Goal: Find specific page/section: Find specific page/section

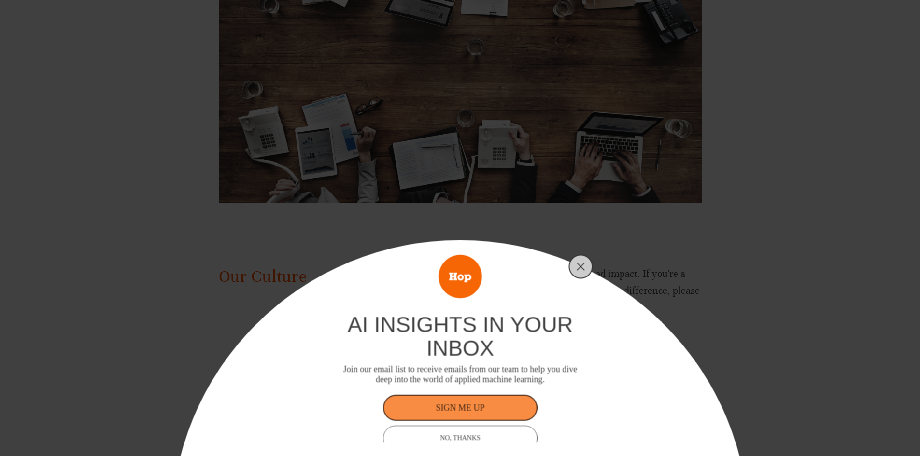
scroll to position [1850, 0]
click at [586, 273] on button "Close" at bounding box center [581, 267] width 14 height 14
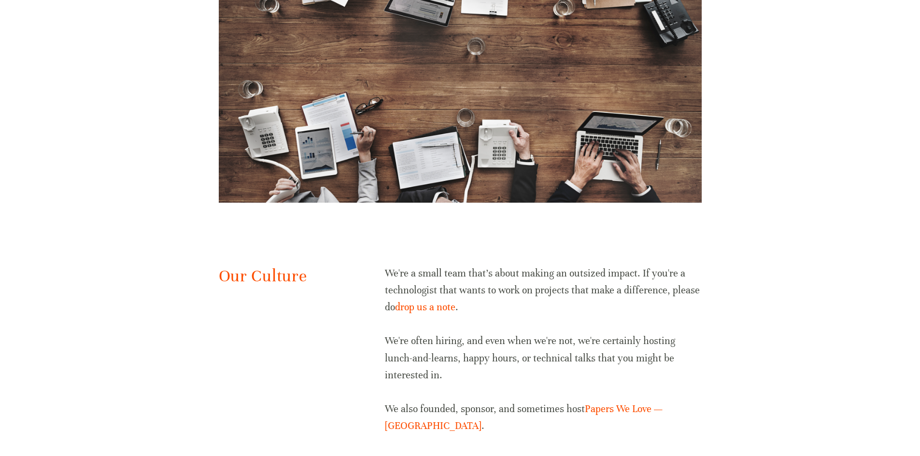
scroll to position [1877, 0]
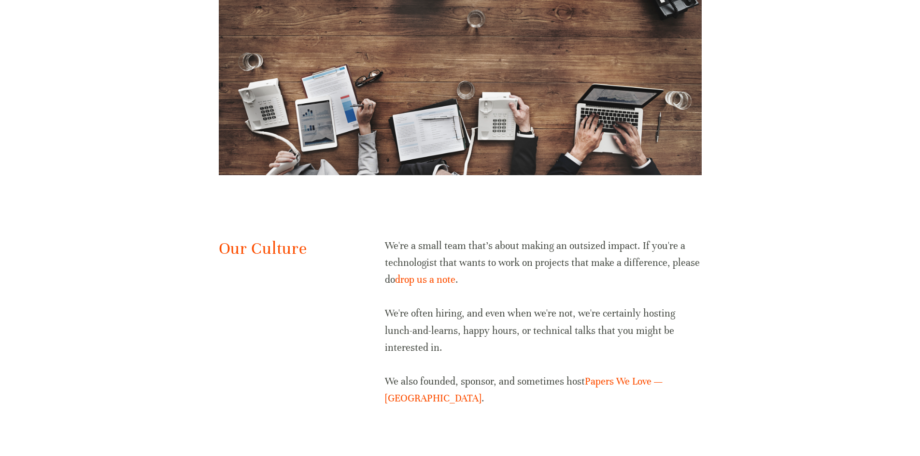
click at [694, 323] on p "We're often hiring, and even when we're not, we're certainly hosting lunch-and-…" at bounding box center [543, 330] width 316 height 51
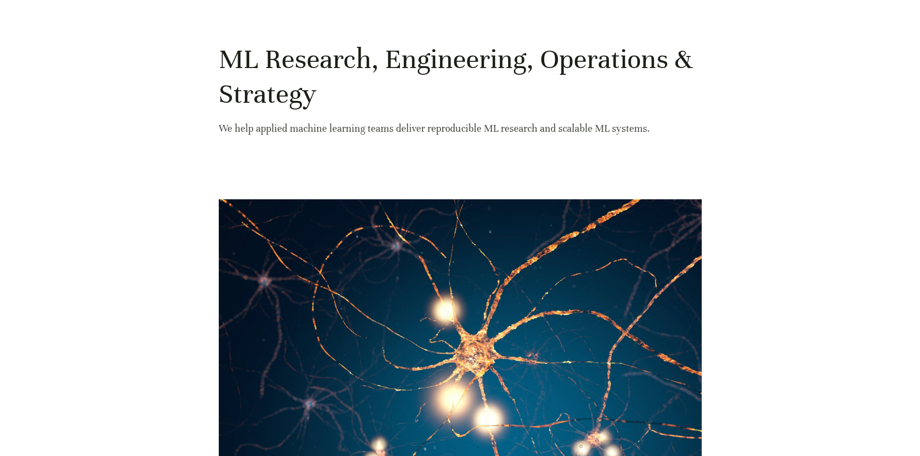
scroll to position [0, 0]
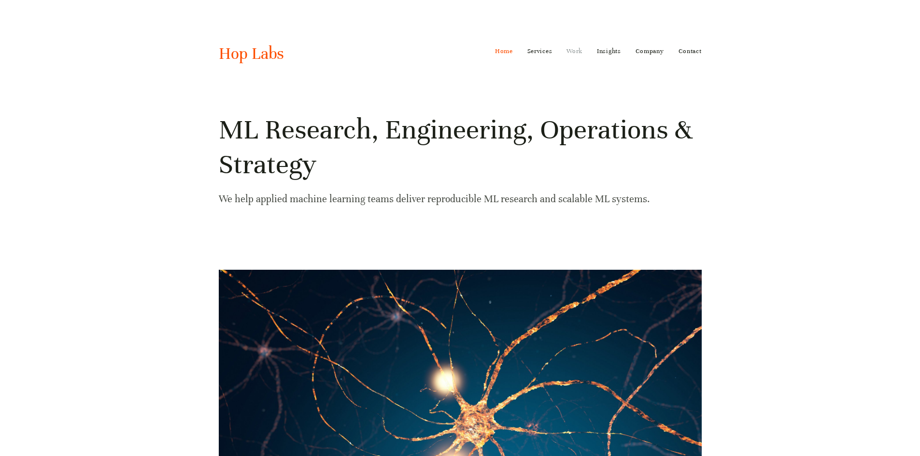
click at [581, 51] on link "Work" at bounding box center [575, 50] width 16 height 15
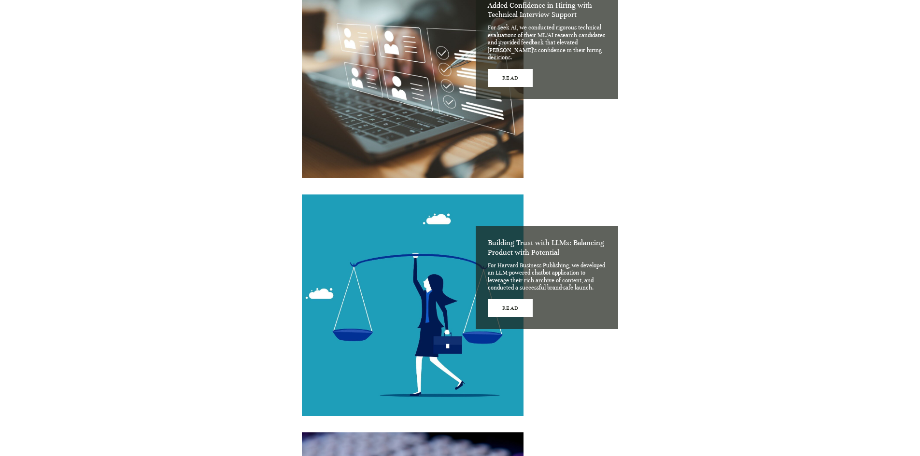
scroll to position [707, 0]
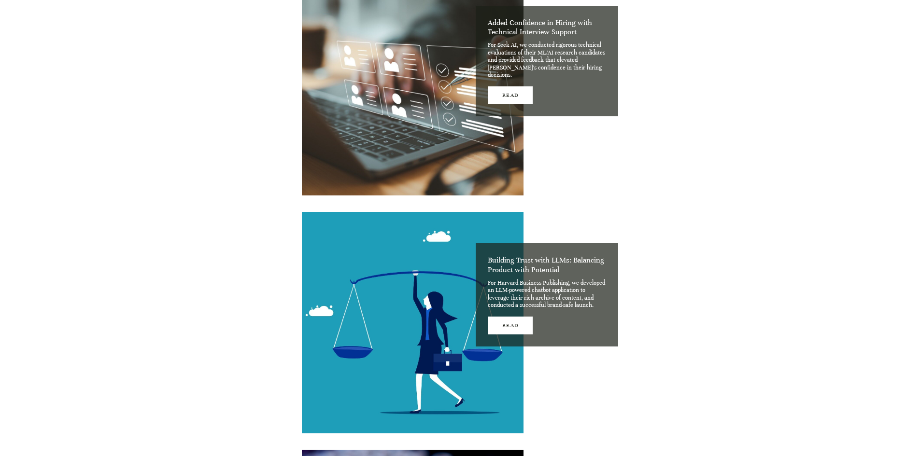
drag, startPoint x: 608, startPoint y: 95, endPoint x: 695, endPoint y: 258, distance: 185.4
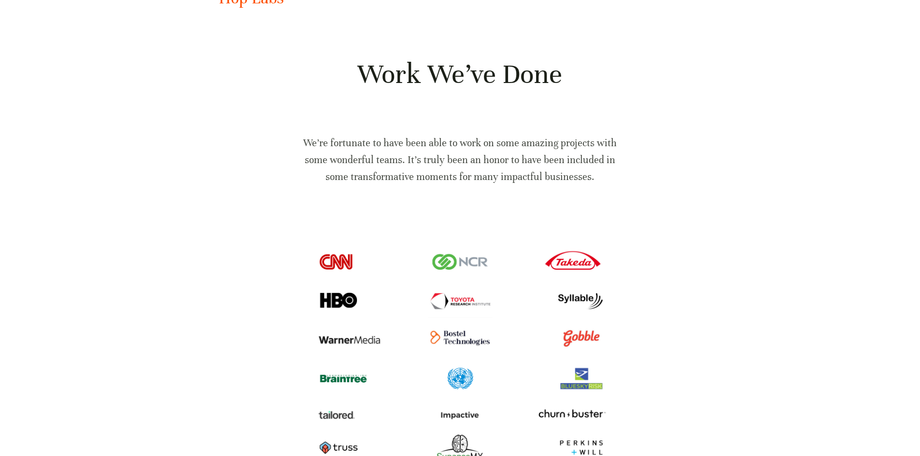
scroll to position [0, 0]
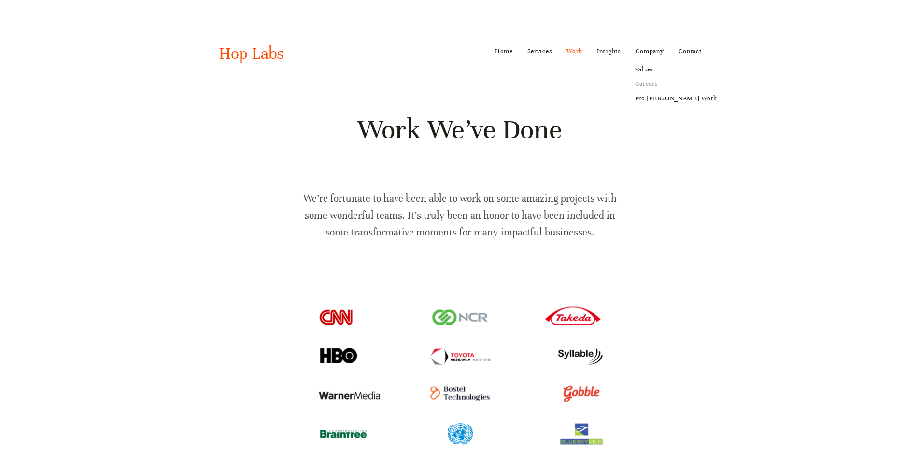
click at [655, 85] on link "Careers" at bounding box center [676, 84] width 96 height 14
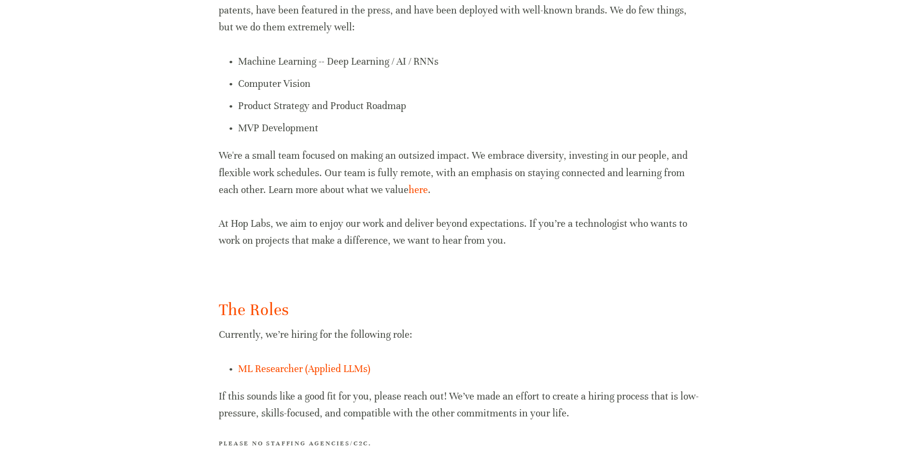
scroll to position [413, 0]
click at [409, 186] on link "here" at bounding box center [418, 190] width 19 height 12
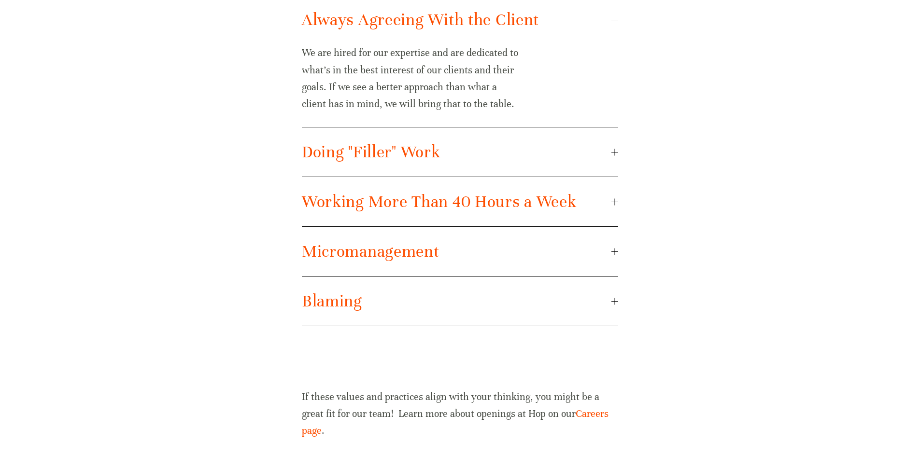
scroll to position [1939, 0]
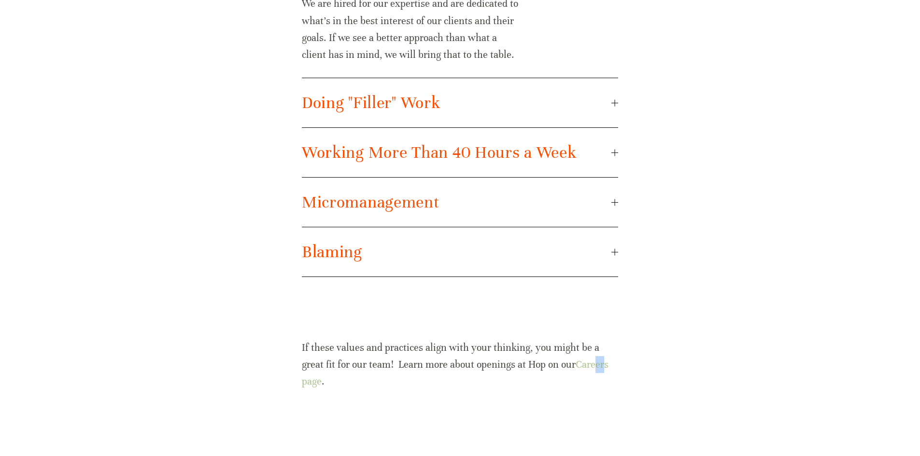
drag, startPoint x: 580, startPoint y: 371, endPoint x: 572, endPoint y: 368, distance: 8.2
click at [572, 368] on p "If these values and practices align with your thinking, you might be a great fi…" at bounding box center [460, 365] width 316 height 51
click at [572, 368] on link "Careers page" at bounding box center [456, 373] width 309 height 29
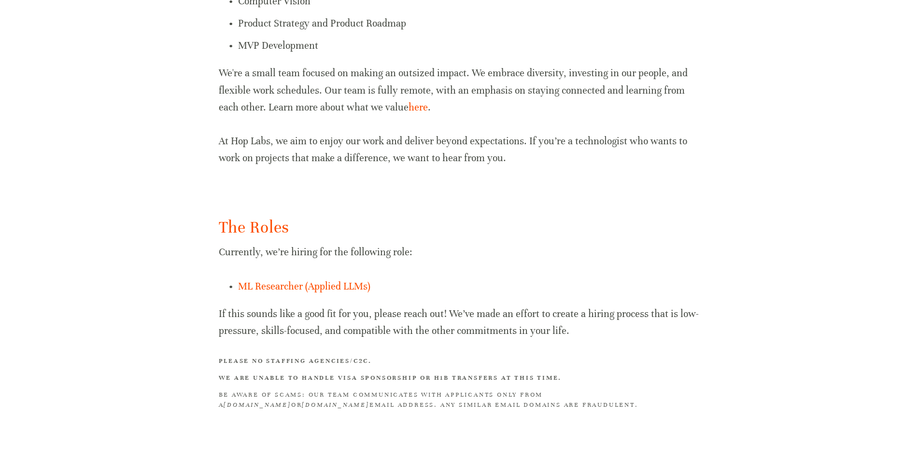
scroll to position [532, 0]
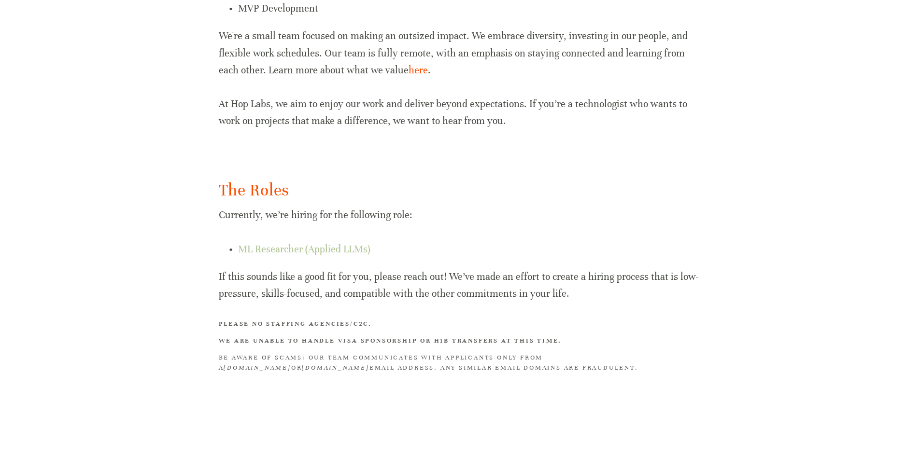
click at [313, 247] on link "ML Researcher (Applied LLMs)" at bounding box center [304, 249] width 132 height 12
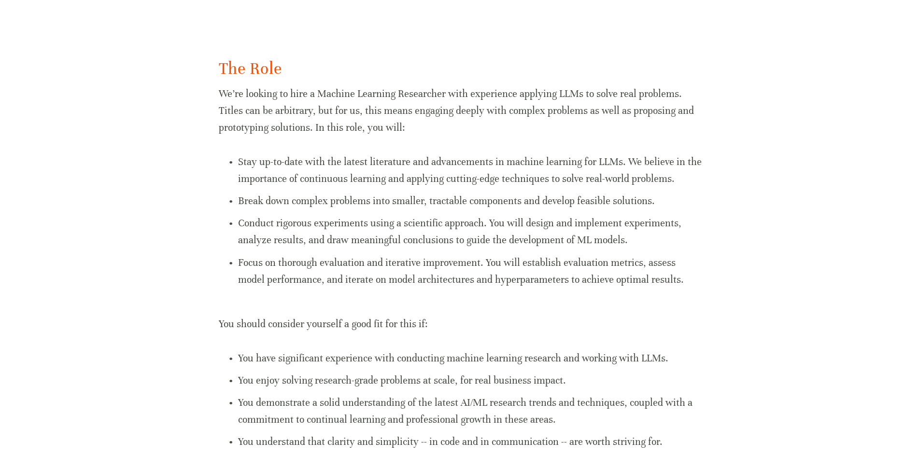
scroll to position [213, 0]
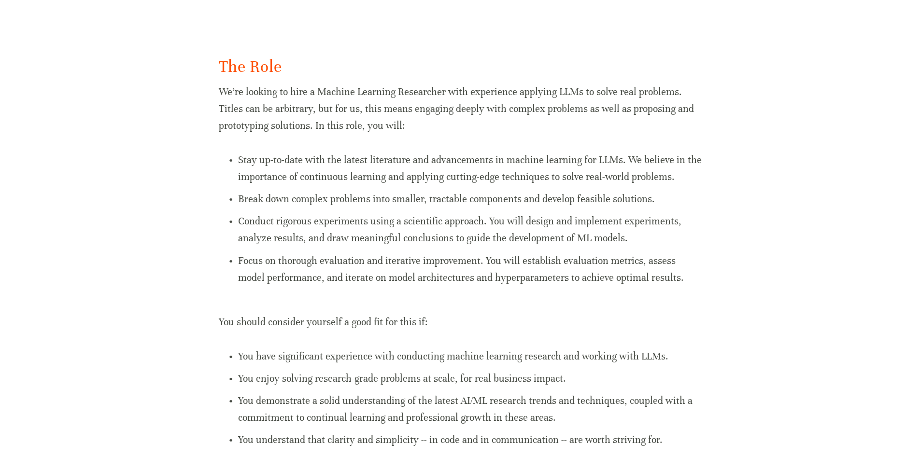
drag, startPoint x: 313, startPoint y: 246, endPoint x: 267, endPoint y: 284, distance: 60.1
click at [267, 284] on p "Focus on thorough evaluation and iterative improvement. You will establish eval…" at bounding box center [470, 270] width 464 height 34
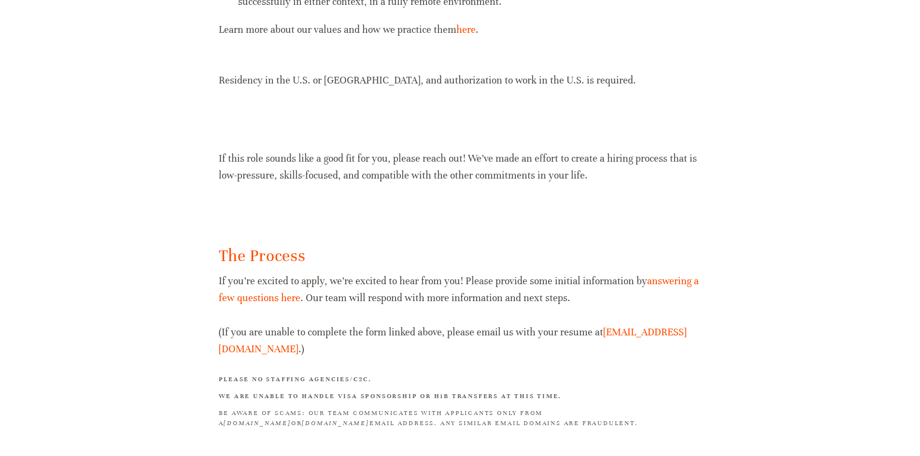
scroll to position [953, 0]
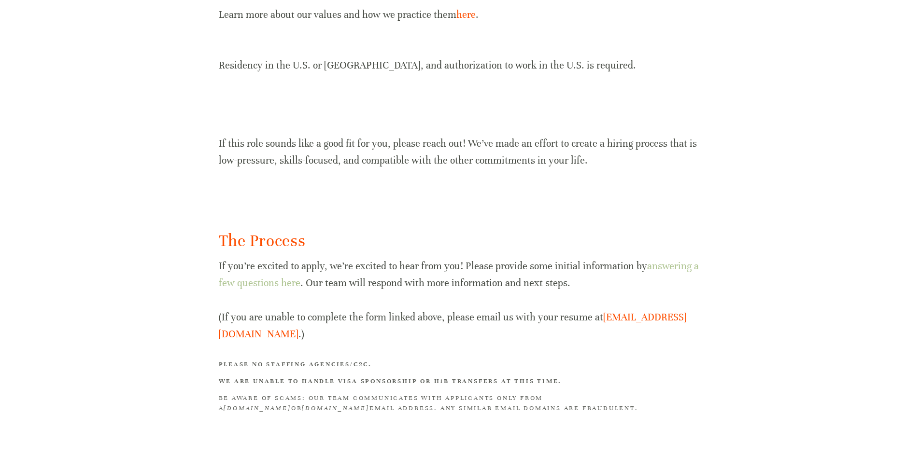
click at [283, 283] on link "answering a few questions here" at bounding box center [460, 274] width 483 height 29
